Goal: Find specific page/section: Find specific page/section

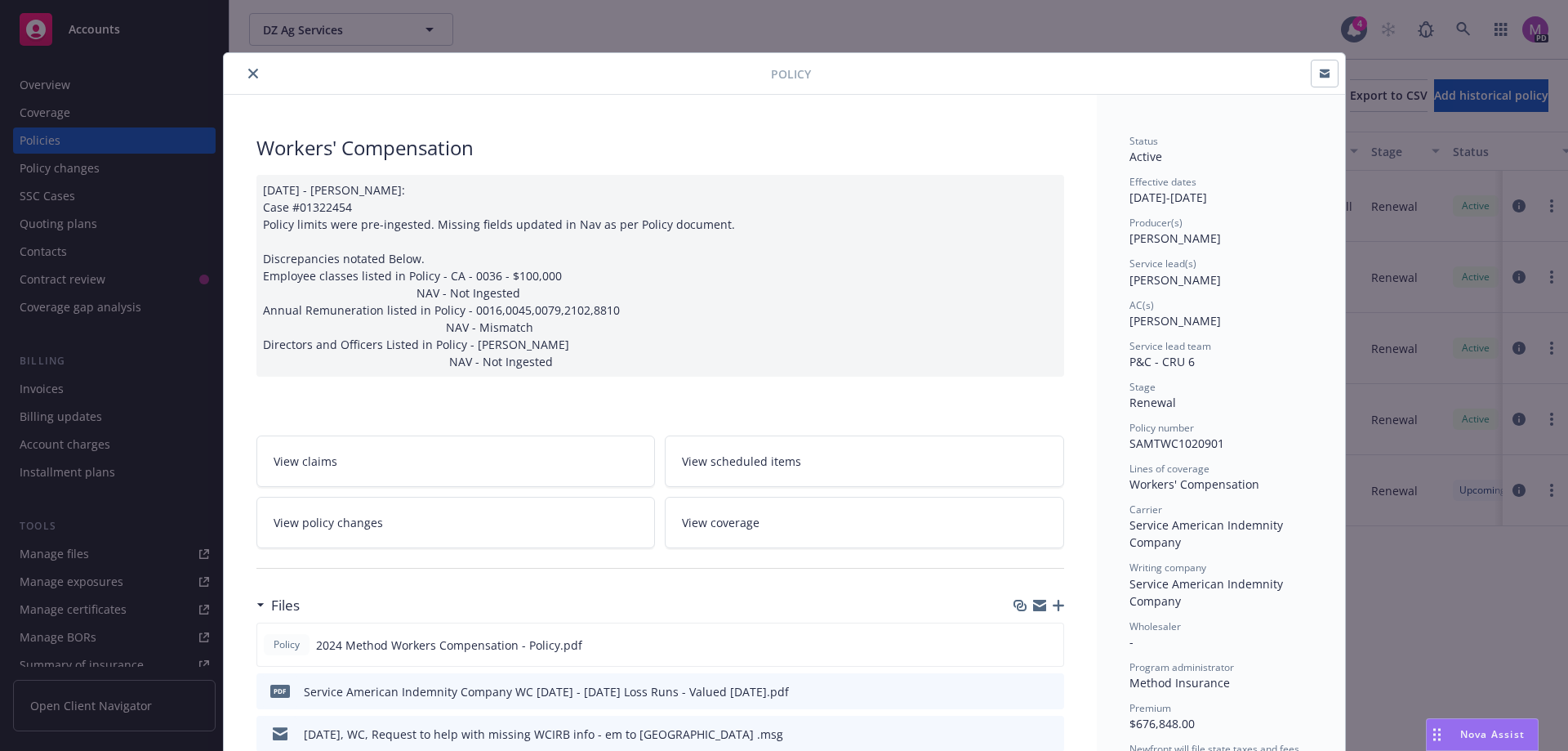
click at [246, 65] on button "close" at bounding box center [253, 74] width 20 height 20
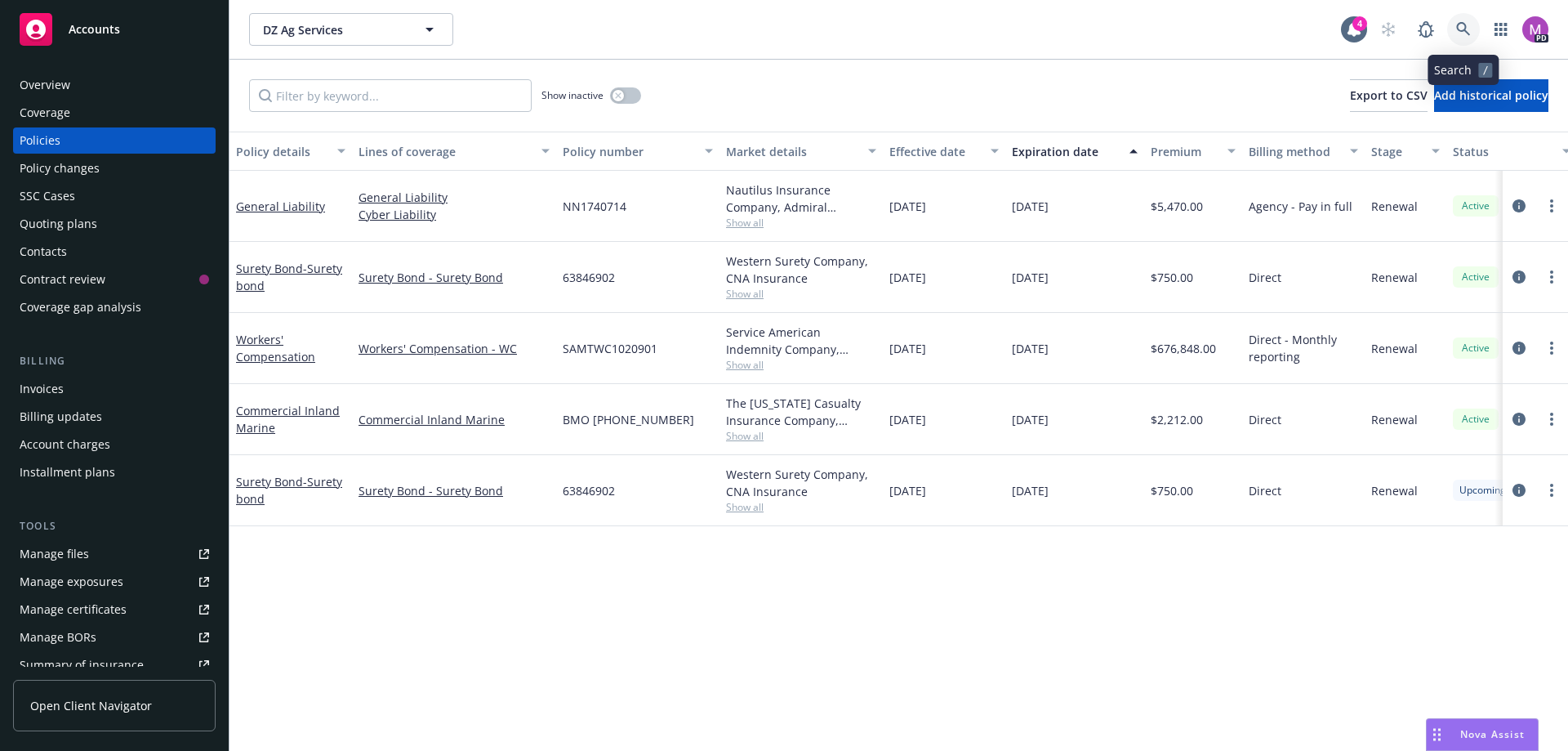
click at [1466, 25] on icon at bounding box center [1463, 29] width 15 height 15
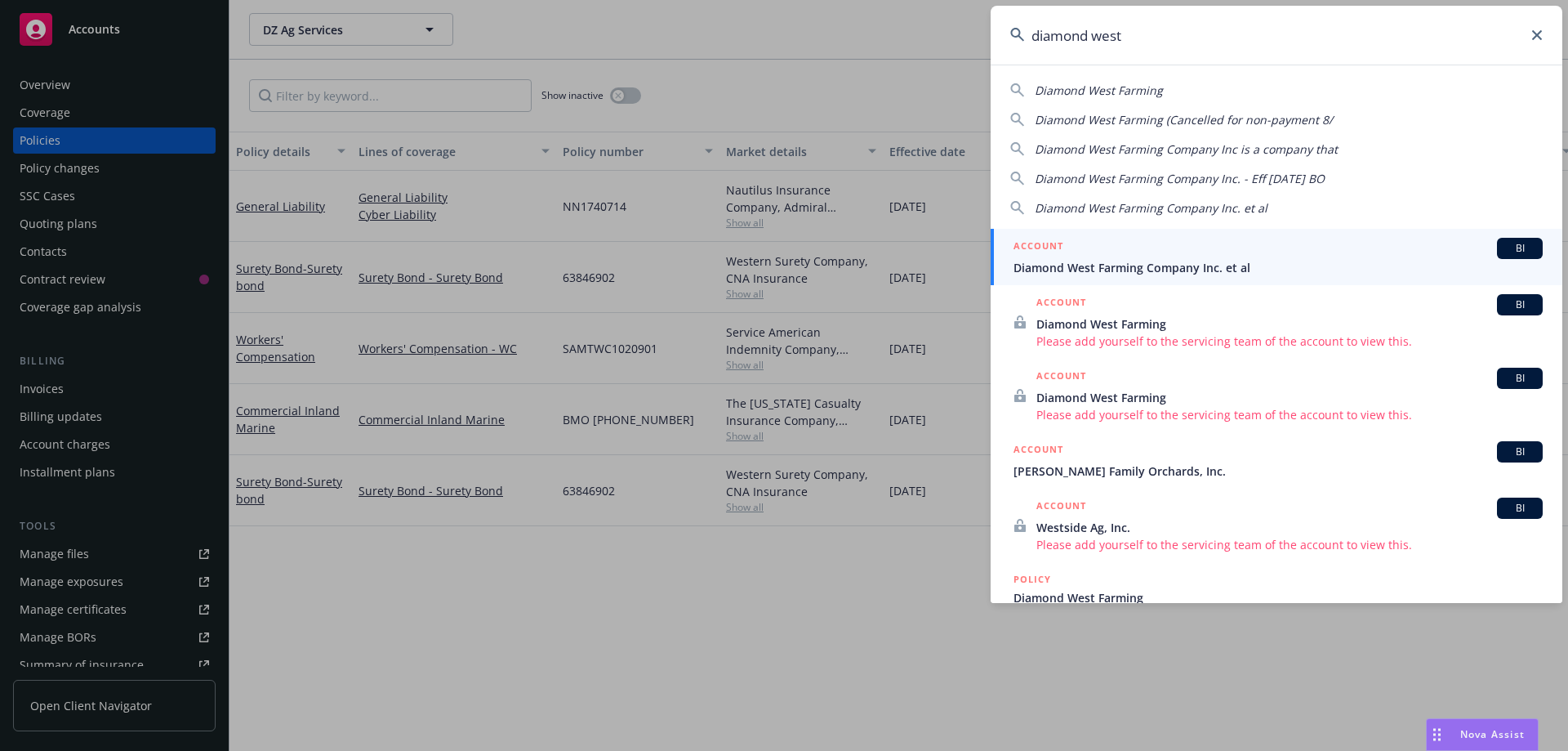
type input "diamond west"
click at [1121, 266] on span "Diamond West Farming Company Inc. et al" at bounding box center [1278, 267] width 529 height 17
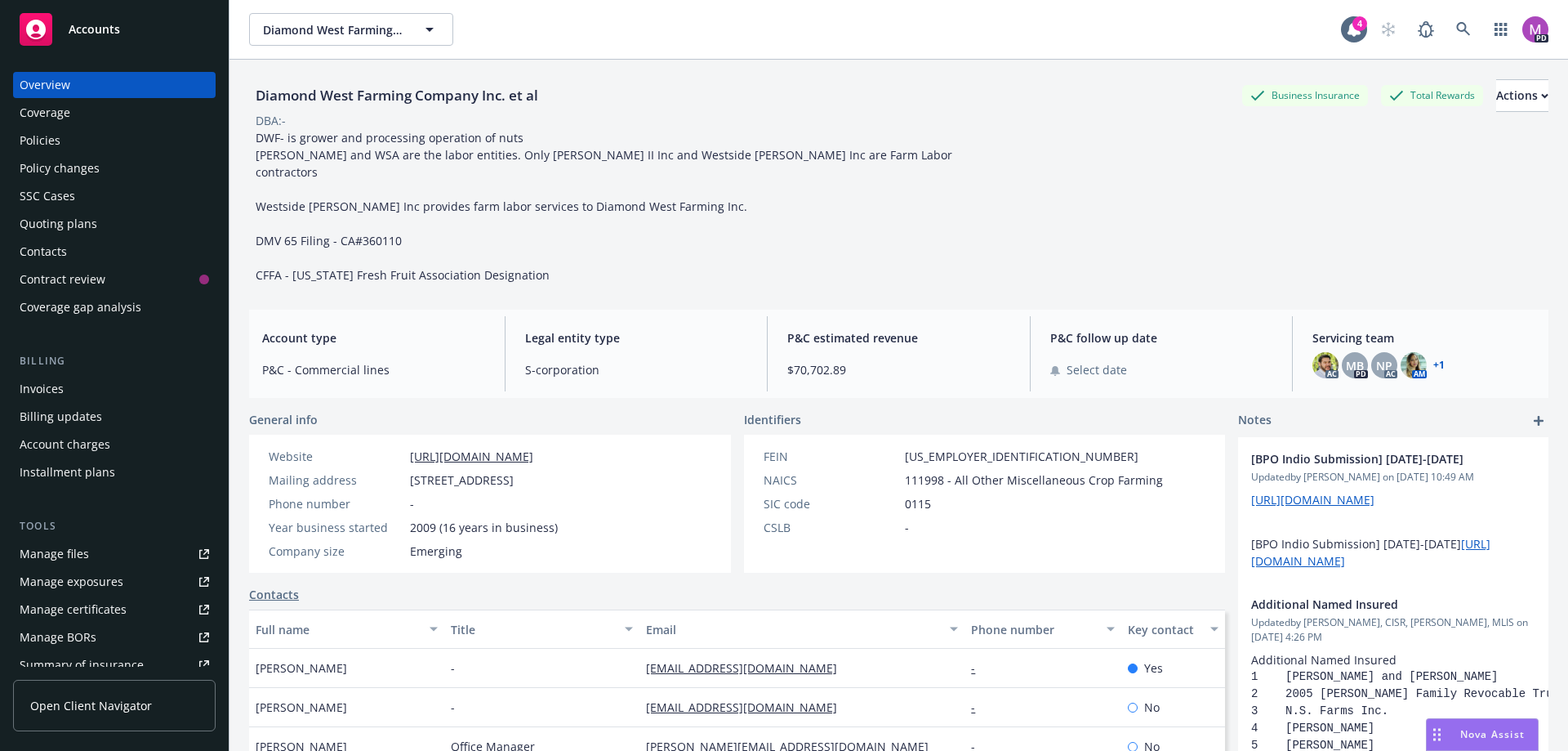
click at [53, 546] on div "Manage files" at bounding box center [54, 554] width 70 height 26
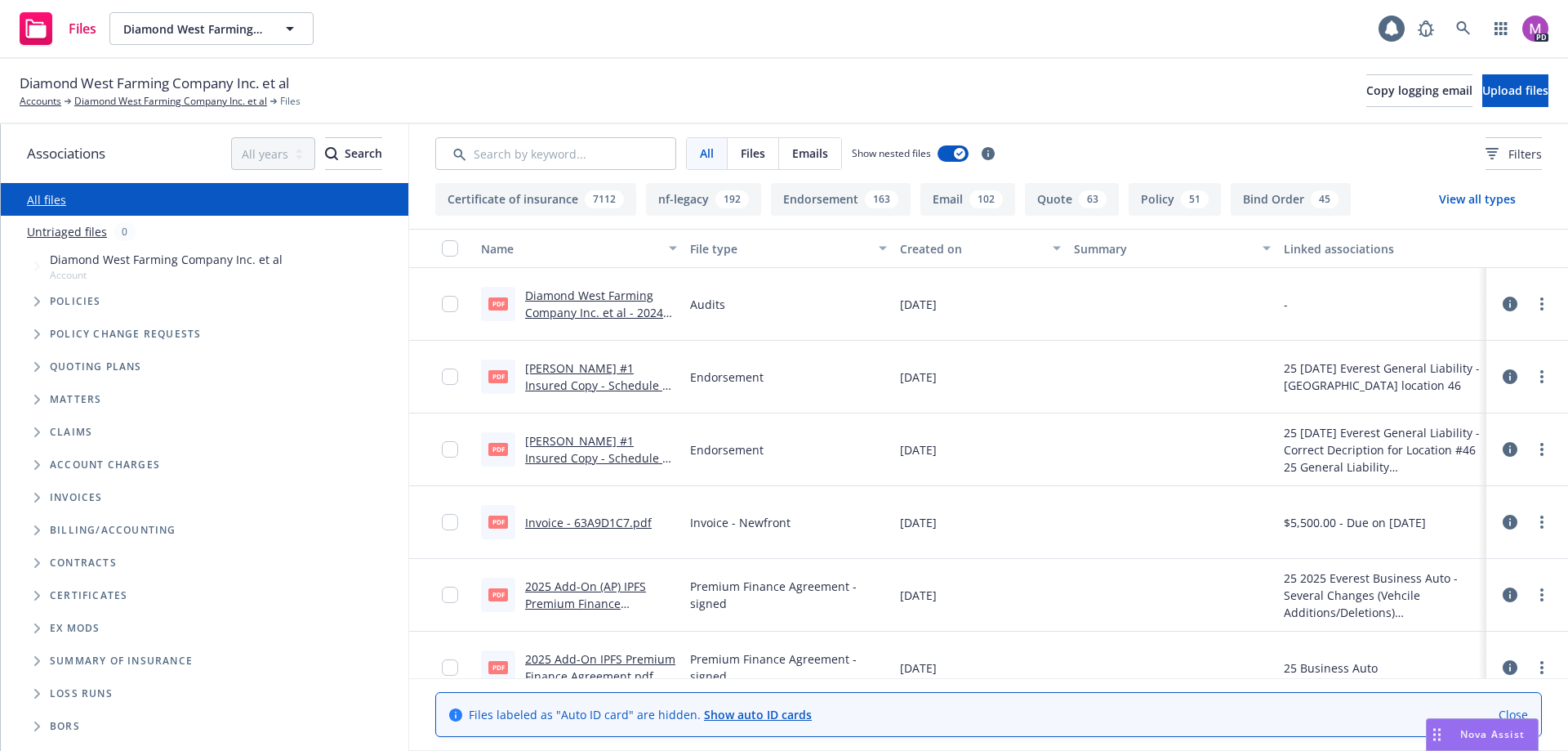
click at [581, 380] on link "[PERSON_NAME] #1 Insured Copy - Schedule of Premise Changes CF1GL00342-251.PDF" at bounding box center [599, 394] width 148 height 67
click at [1466, 29] on icon at bounding box center [1463, 29] width 15 height 15
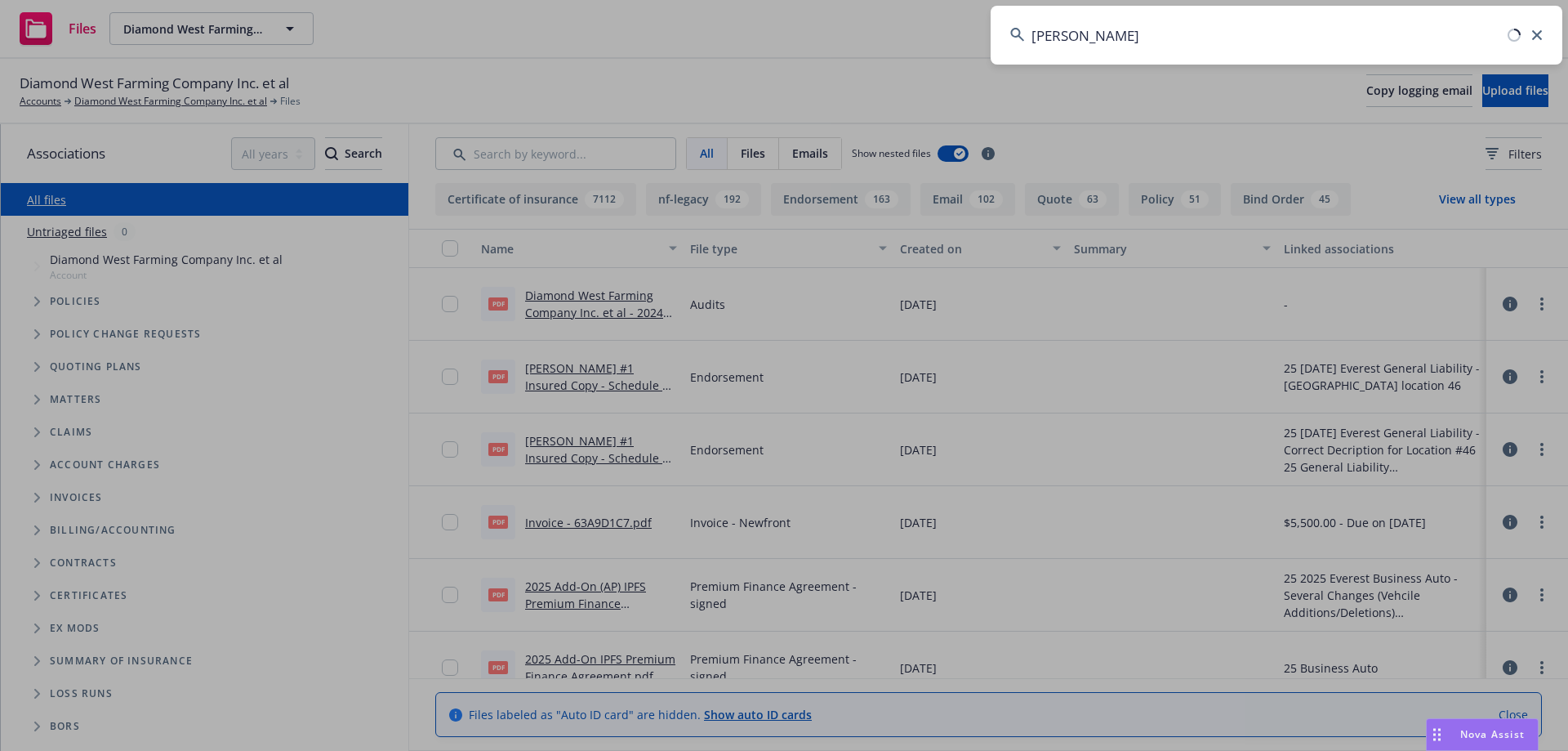
type input "[PERSON_NAME]"
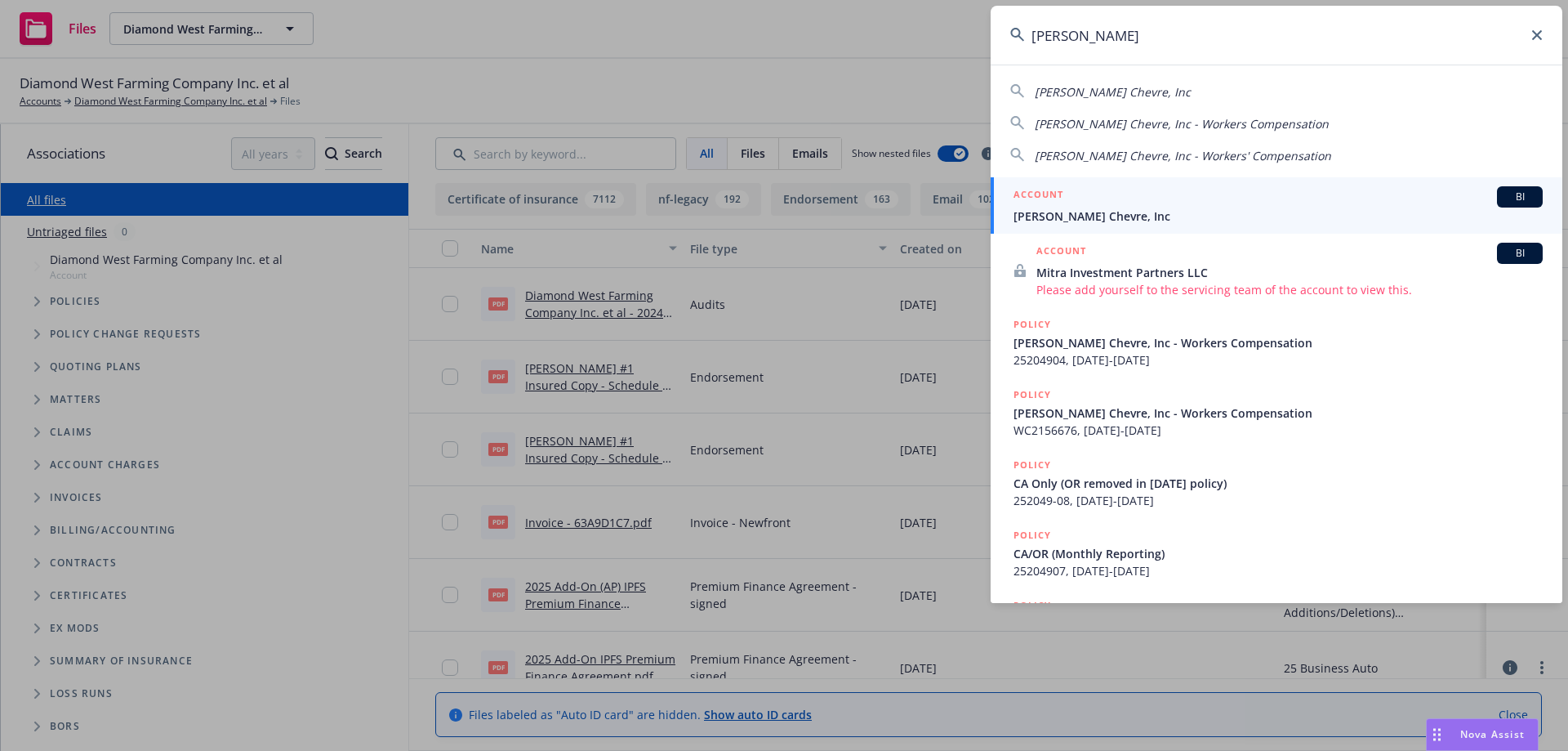
click at [1101, 215] on span "[PERSON_NAME] Chevre, Inc" at bounding box center [1278, 215] width 529 height 17
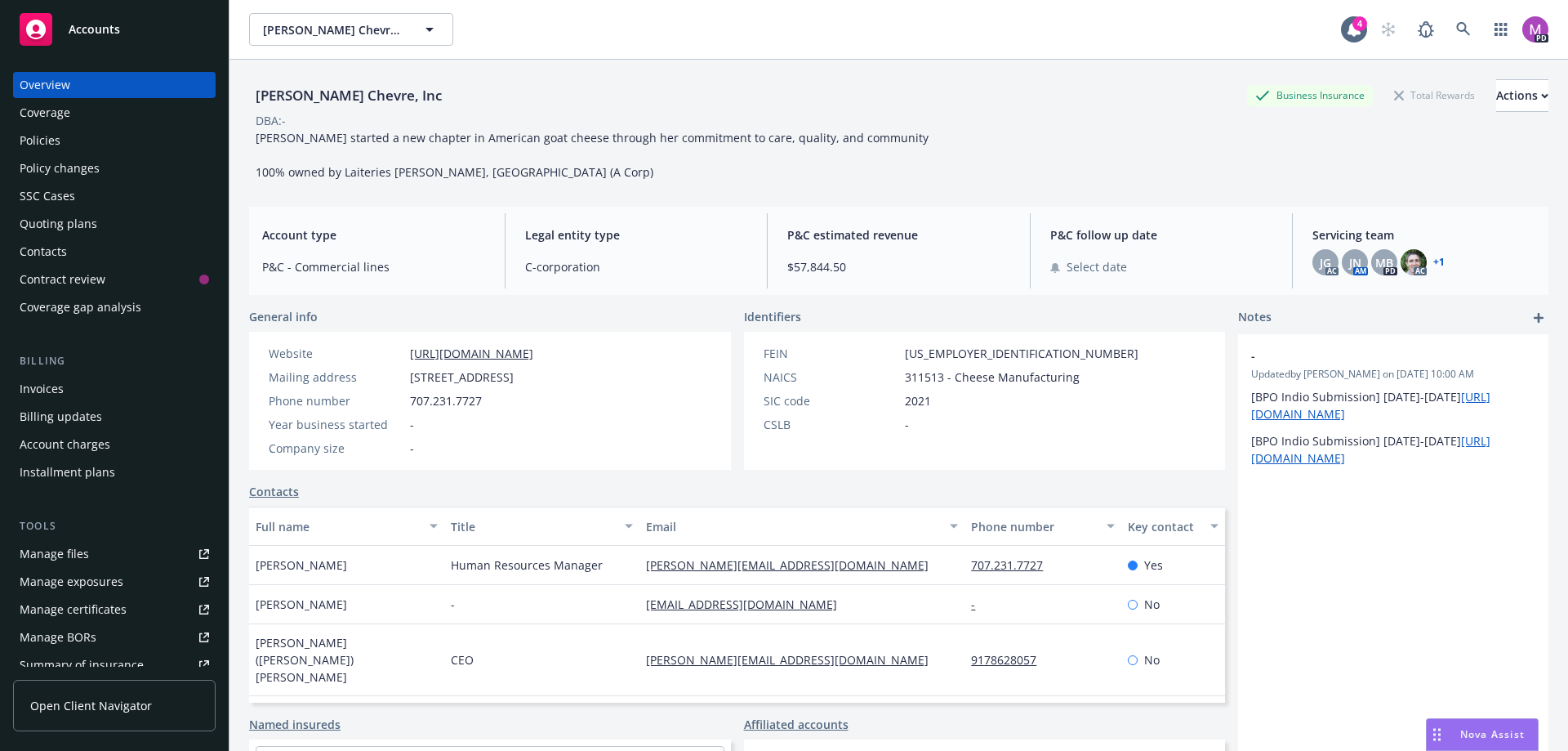
click at [66, 554] on div "Manage files" at bounding box center [54, 554] width 70 height 26
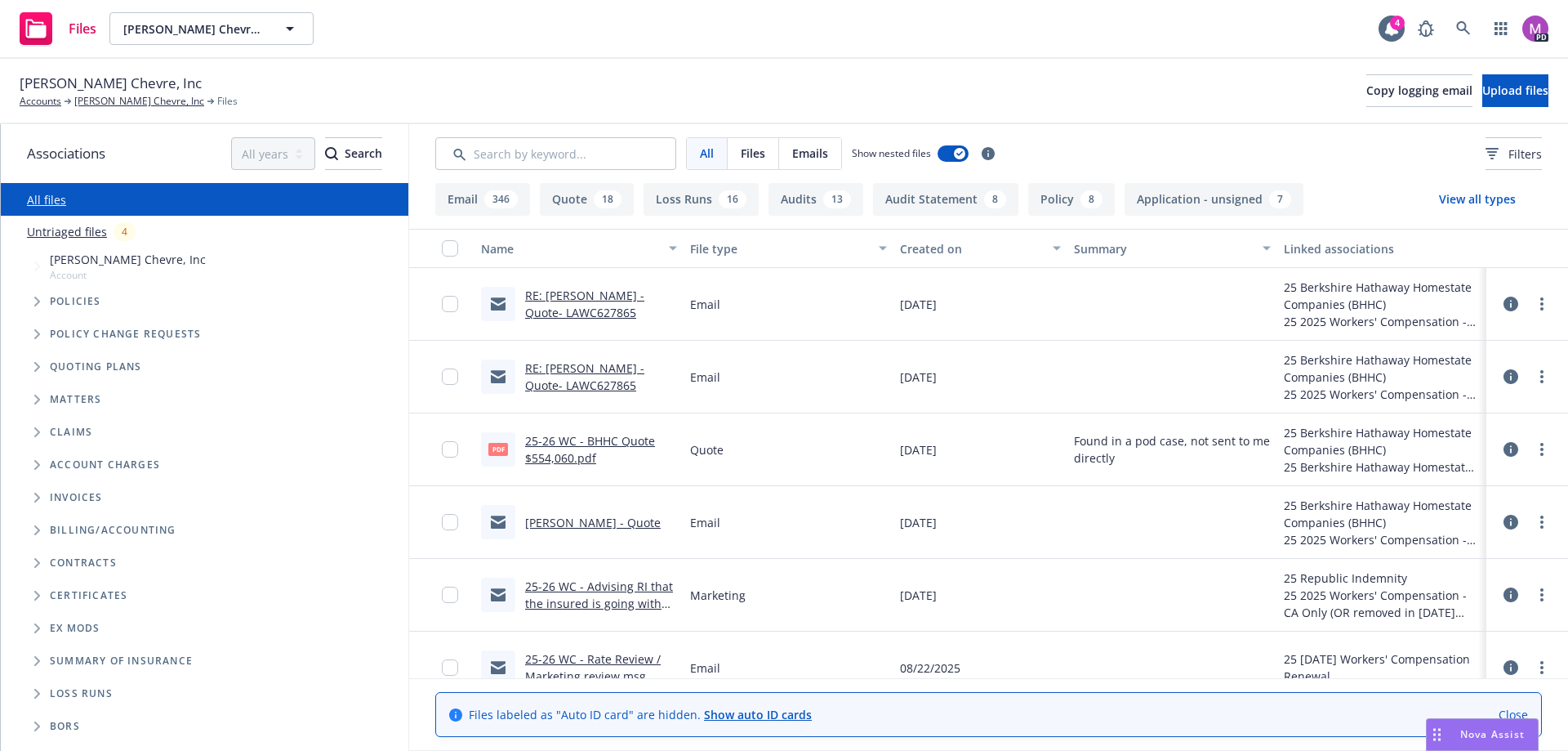
click at [554, 527] on link "Laura Chenel - Quote" at bounding box center [593, 522] width 136 height 16
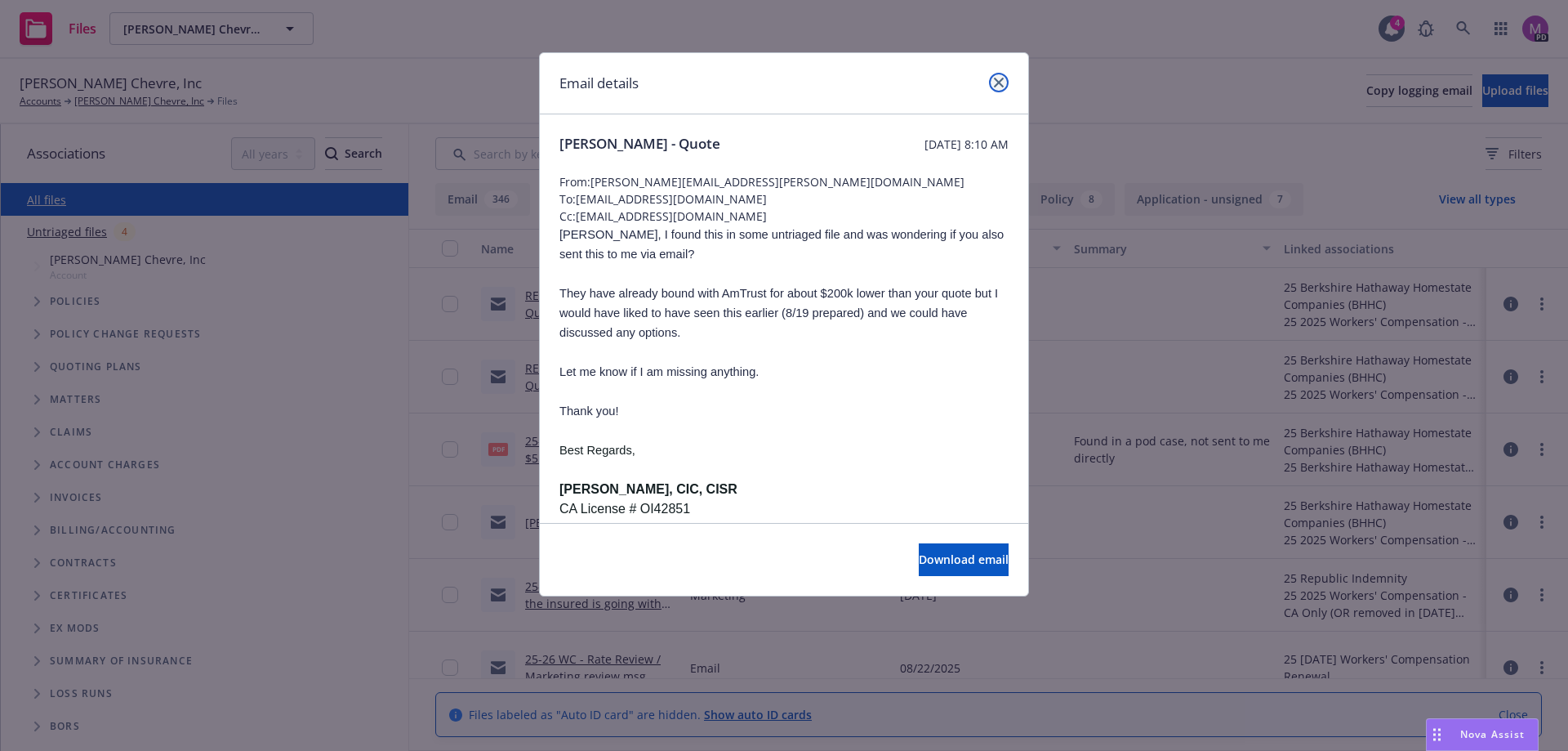
click at [1005, 84] on link "close" at bounding box center [999, 83] width 20 height 20
